Goal: Complete application form

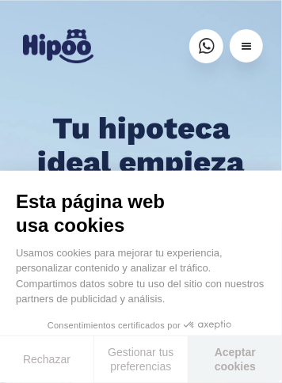
click at [231, 383] on button "Aceptar cookies" at bounding box center [235, 360] width 93 height 47
click at [232, 383] on button "Aceptar cookies" at bounding box center [235, 360] width 93 height 47
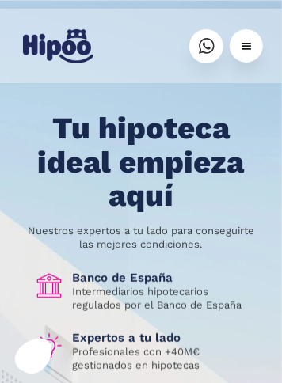
scroll to position [171, 0]
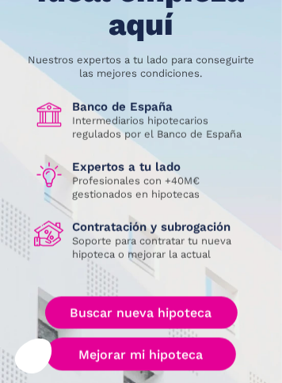
click at [196, 357] on link "Mejorar mi hipoteca" at bounding box center [141, 354] width 190 height 33
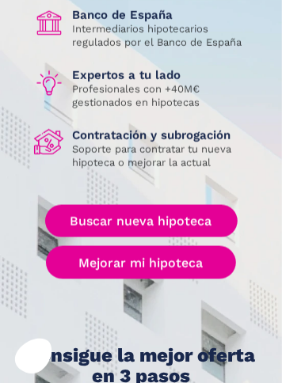
scroll to position [264, 0]
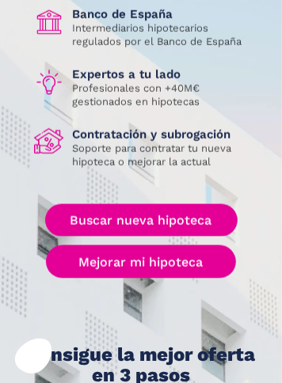
click at [137, 265] on link "Mejorar mi hipoteca" at bounding box center [141, 262] width 190 height 33
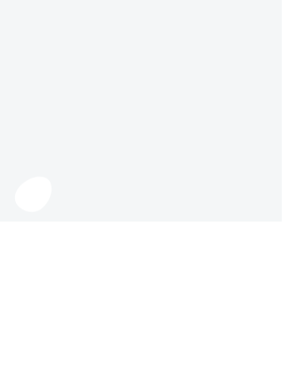
scroll to position [17, 0]
